Goal: Navigation & Orientation: Find specific page/section

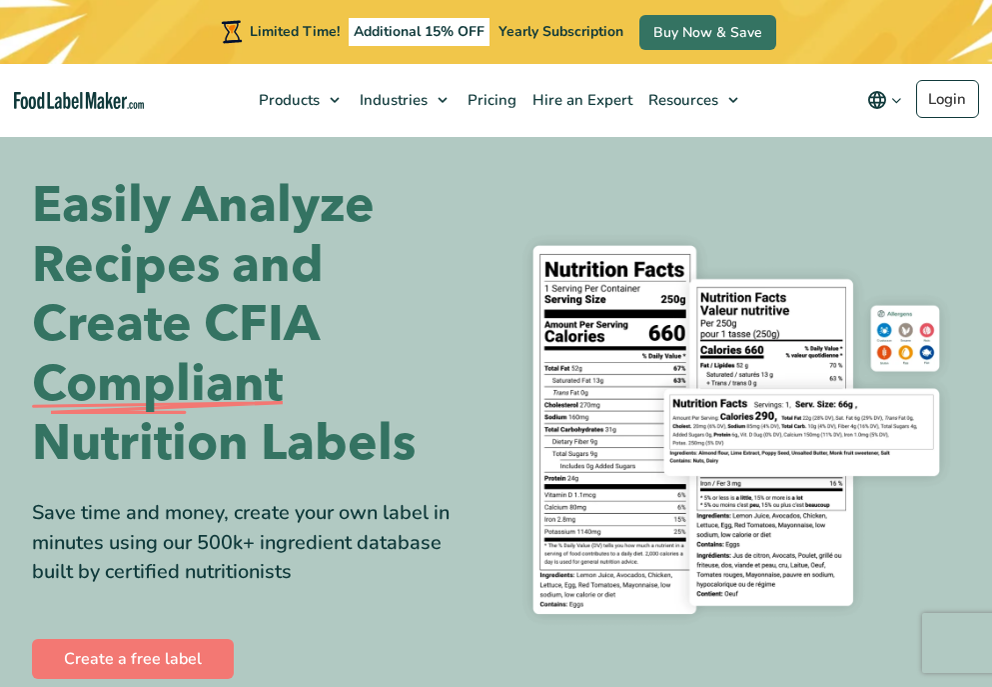
scroll to position [1057, 0]
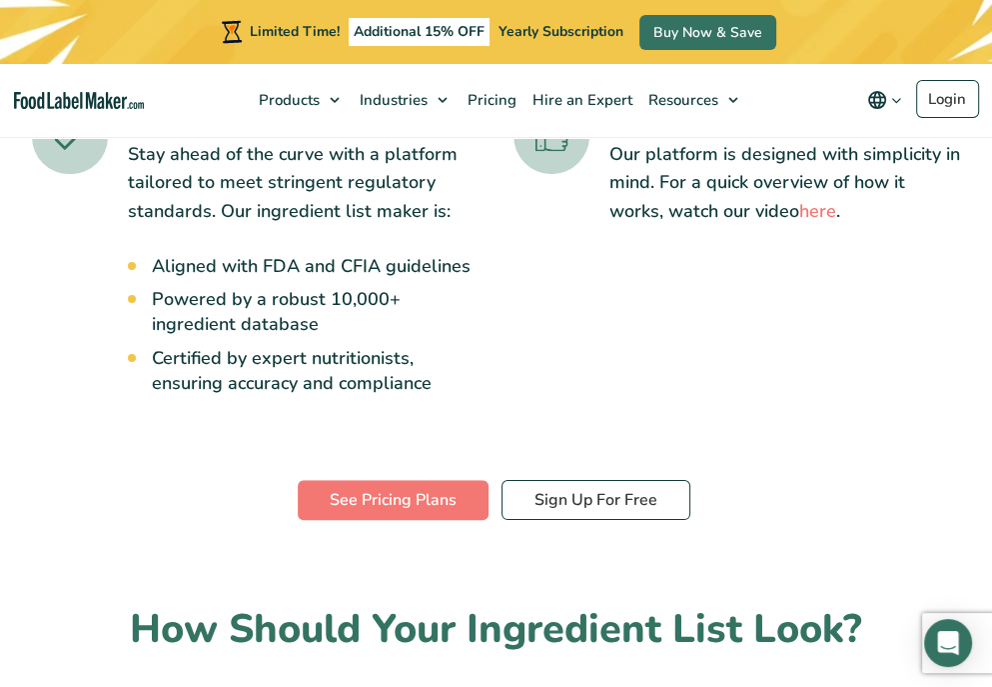
scroll to position [672, 0]
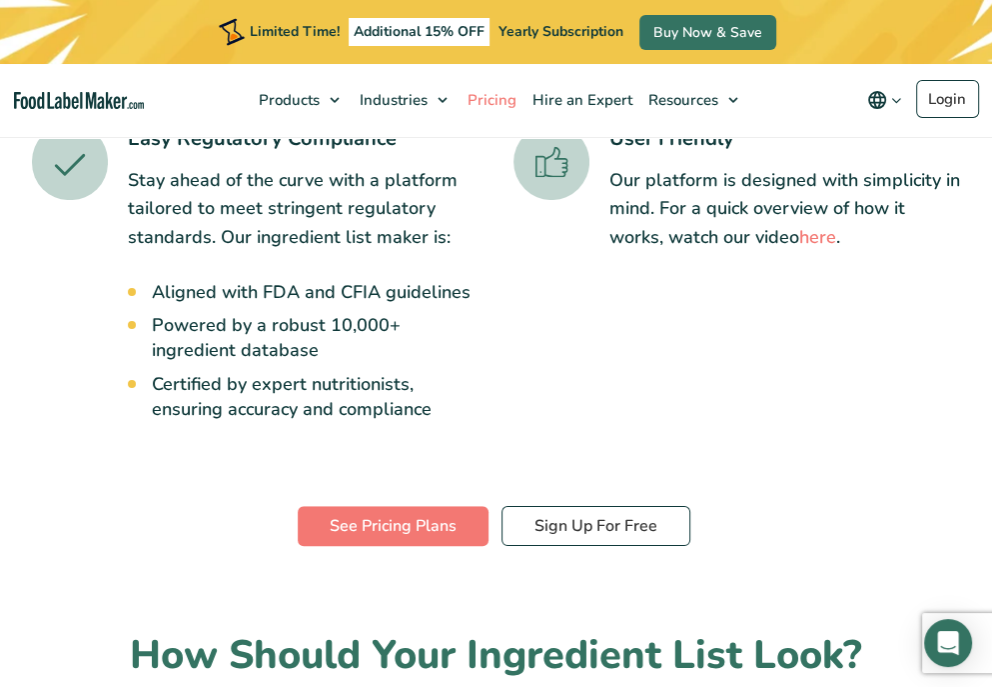
click at [503, 104] on span "Pricing" at bounding box center [490, 100] width 57 height 20
